Goal: Use online tool/utility

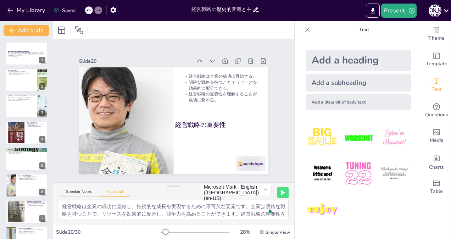
scroll to position [9, 0]
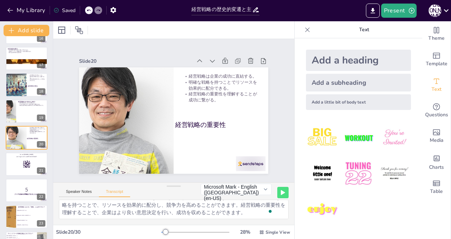
checkbox input "true"
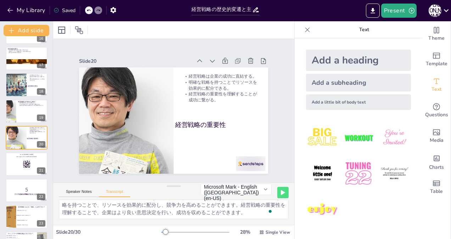
checkbox input "true"
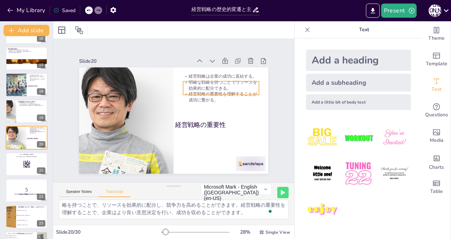
checkbox input "true"
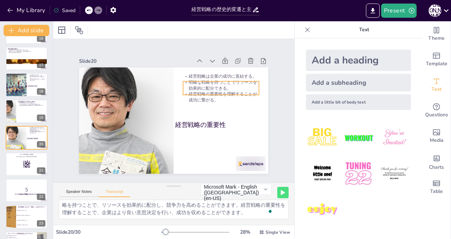
checkbox input "true"
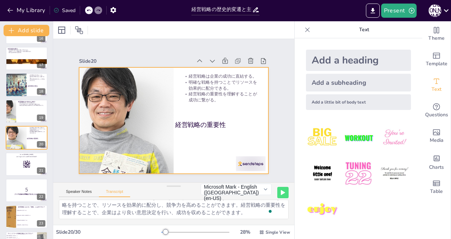
checkbox input "true"
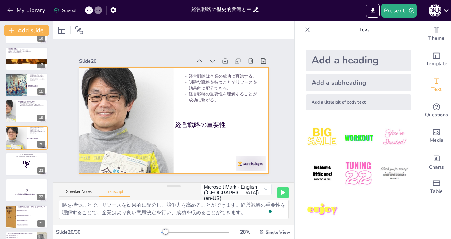
checkbox input "true"
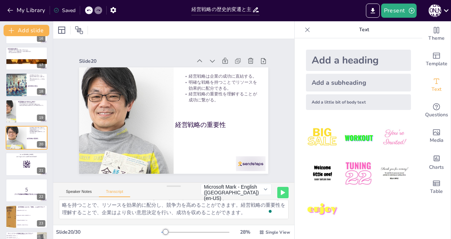
click at [178, 32] on div at bounding box center [173, 29] width 241 height 17
checkbox input "true"
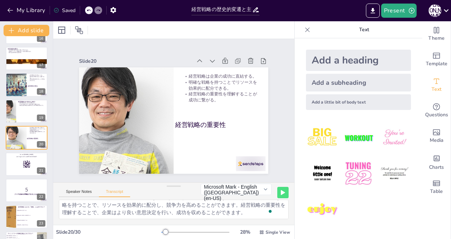
checkbox input "true"
